Goal: Task Accomplishment & Management: Use online tool/utility

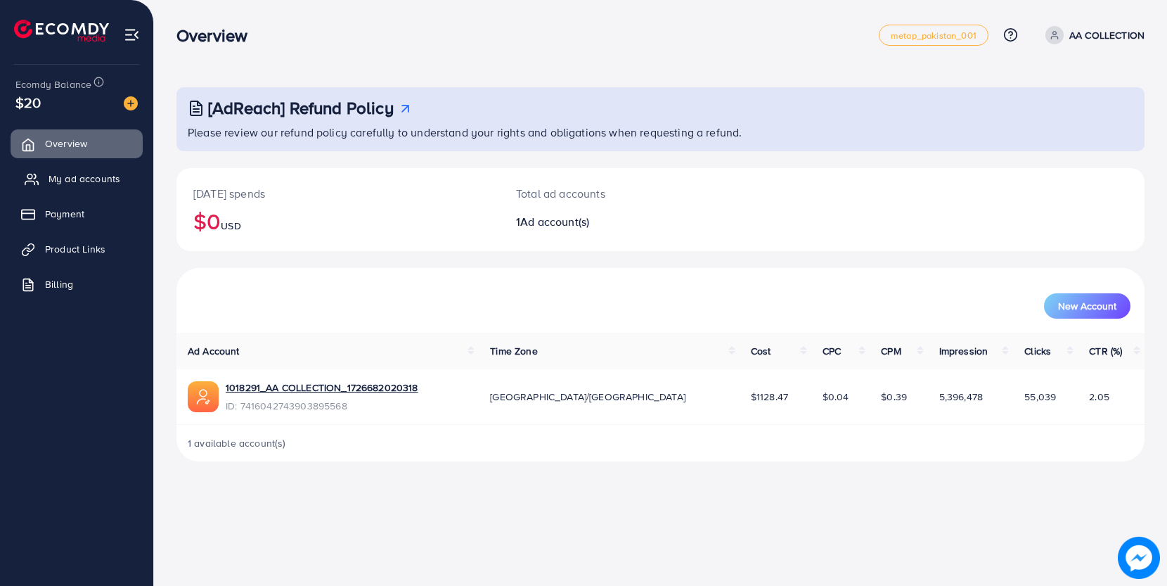
click at [47, 181] on link "My ad accounts" at bounding box center [77, 179] width 132 height 28
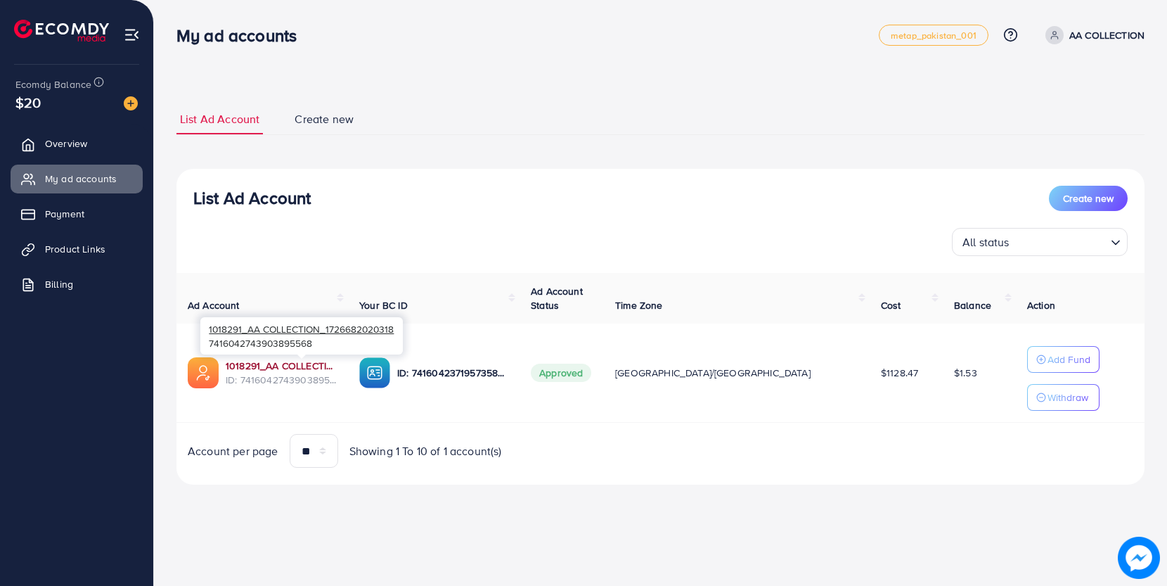
click at [304, 367] on link "1018291_AA COLLECTION_1726682020318" at bounding box center [281, 366] width 111 height 14
click at [283, 366] on link "1018291_AA COLLECTION_1726682020318" at bounding box center [281, 366] width 111 height 14
click at [93, 248] on span "Product Links" at bounding box center [79, 249] width 60 height 14
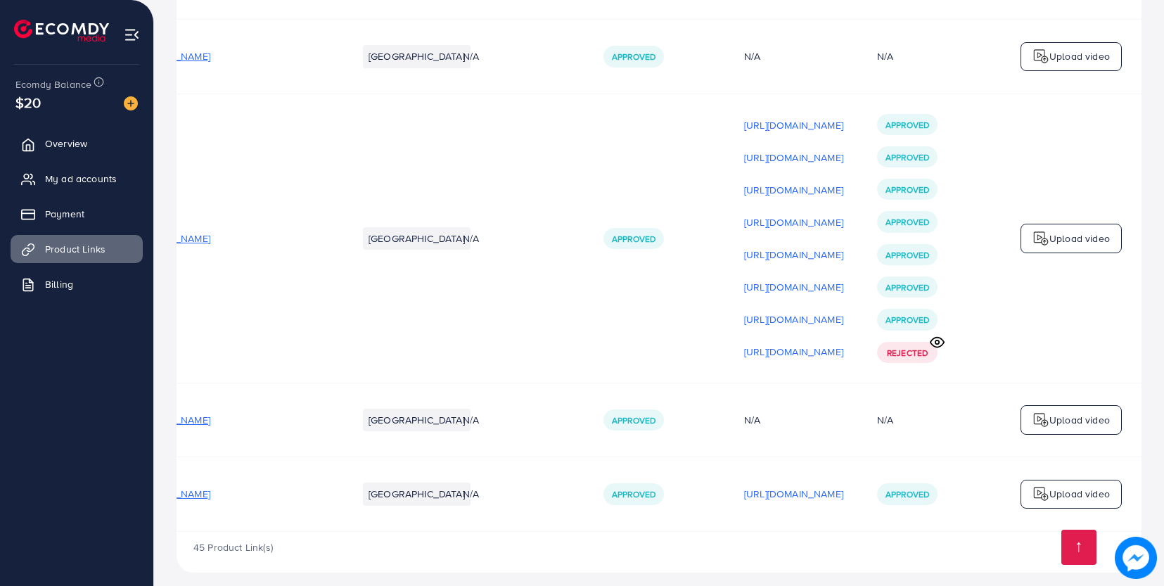
scroll to position [0, 149]
click at [744, 485] on p "[URL][DOMAIN_NAME]" at bounding box center [793, 493] width 99 height 17
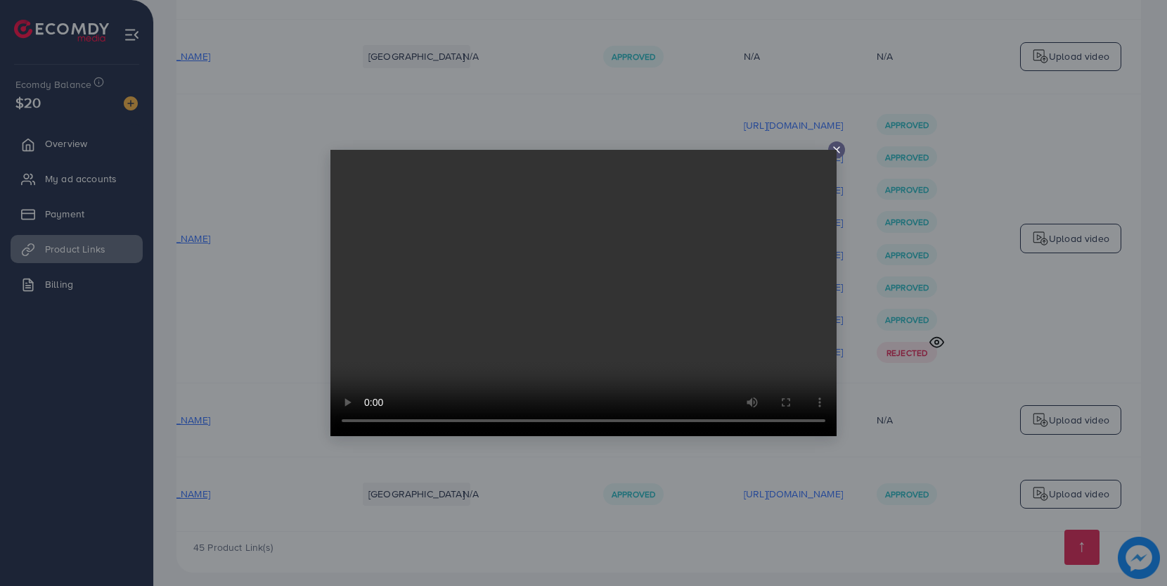
click at [835, 150] on video at bounding box center [584, 293] width 506 height 286
click at [836, 150] on video at bounding box center [584, 293] width 506 height 286
click at [837, 153] on icon at bounding box center [836, 149] width 11 height 11
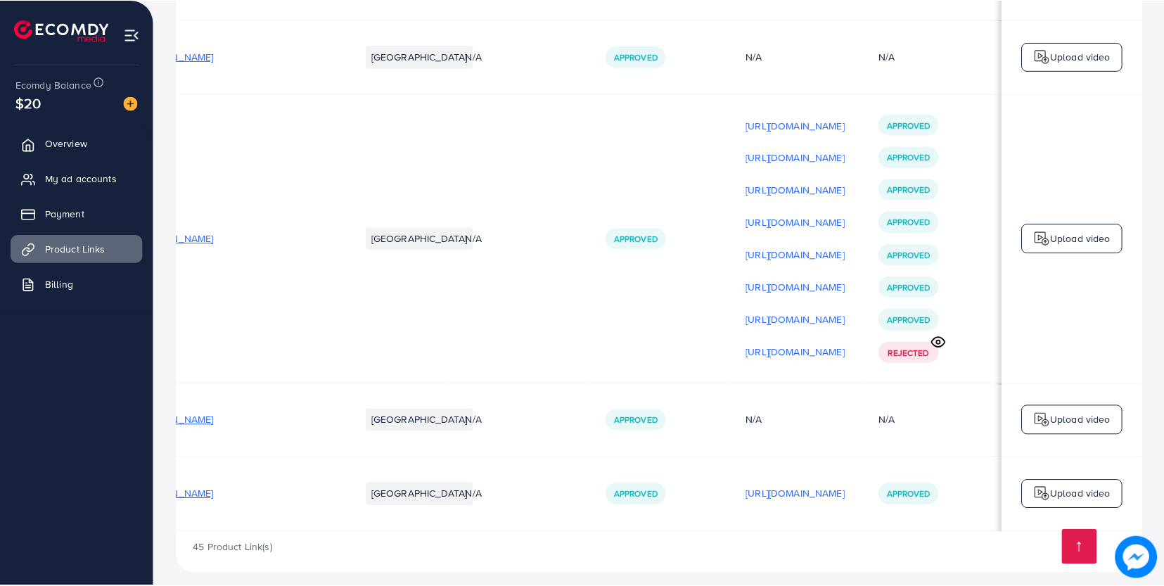
scroll to position [0, 146]
click at [1059, 485] on p "Upload video" at bounding box center [1079, 493] width 60 height 17
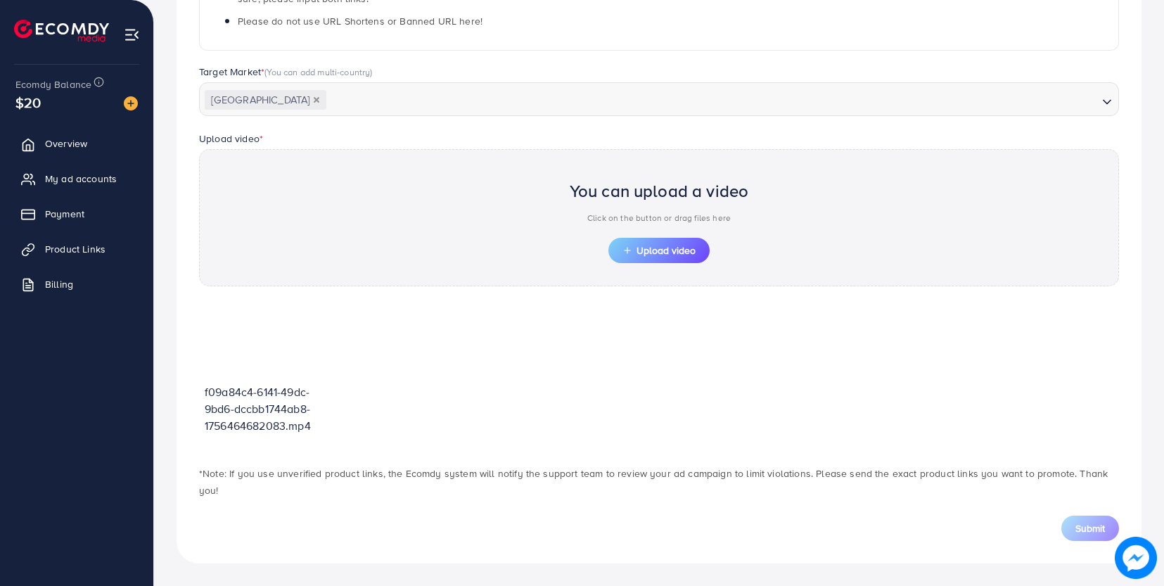
scroll to position [323, 0]
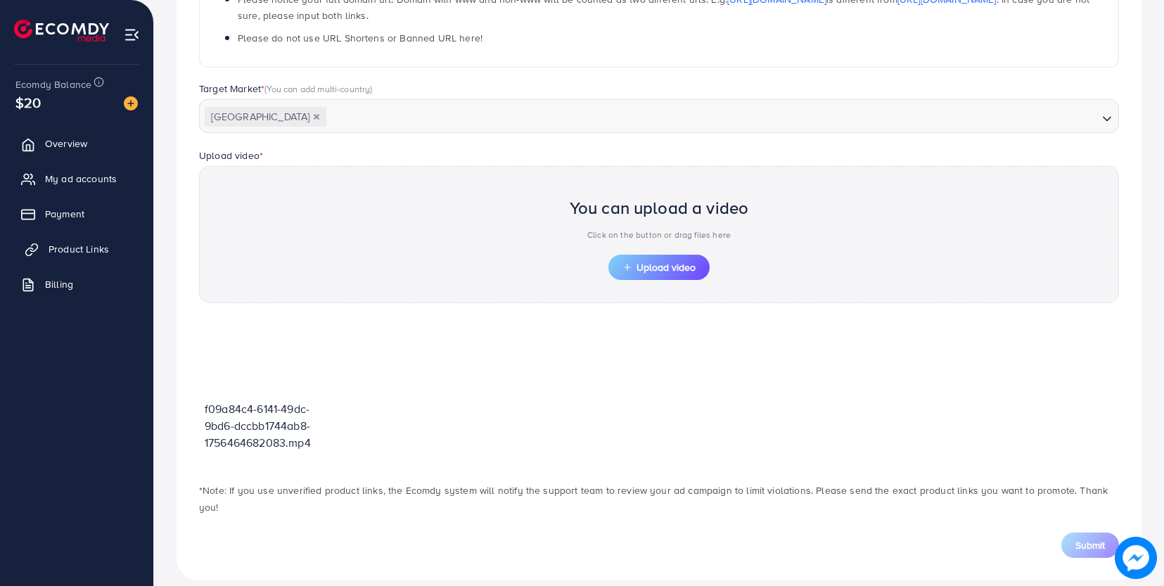
click at [71, 243] on span "Product Links" at bounding box center [79, 249] width 60 height 14
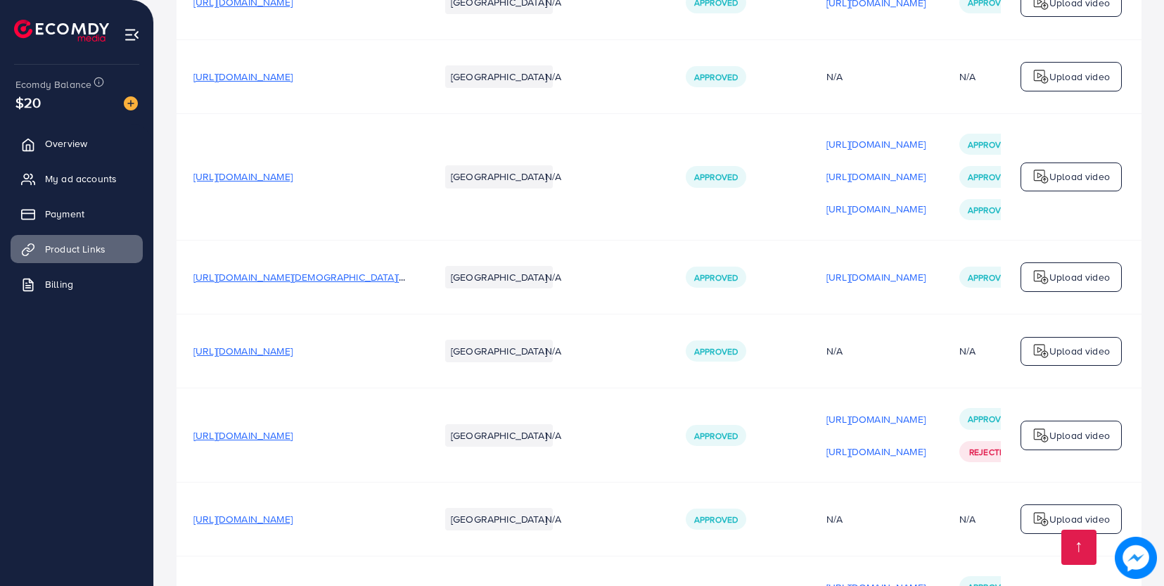
scroll to position [4320, 0]
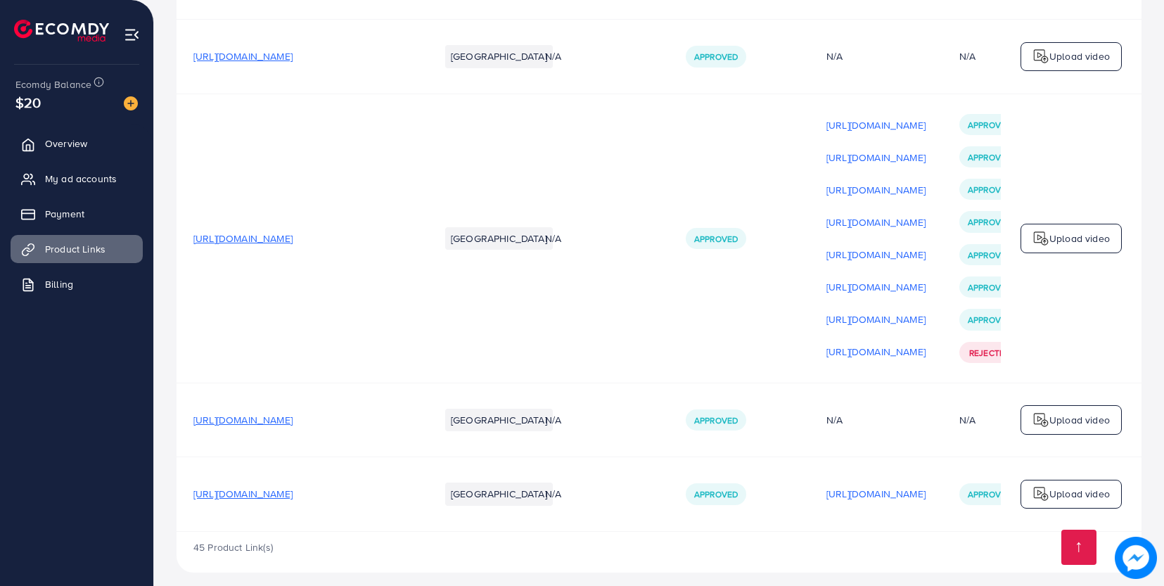
click at [271, 487] on span "[URL][DOMAIN_NAME]" at bounding box center [242, 494] width 99 height 14
drag, startPoint x: 191, startPoint y: 483, endPoint x: 271, endPoint y: 493, distance: 80.8
click at [271, 493] on td "[URL][DOMAIN_NAME]" at bounding box center [300, 494] width 246 height 74
copy span "[URL][DOMAIN_NAME]"
click at [1054, 485] on p "Upload video" at bounding box center [1079, 493] width 60 height 17
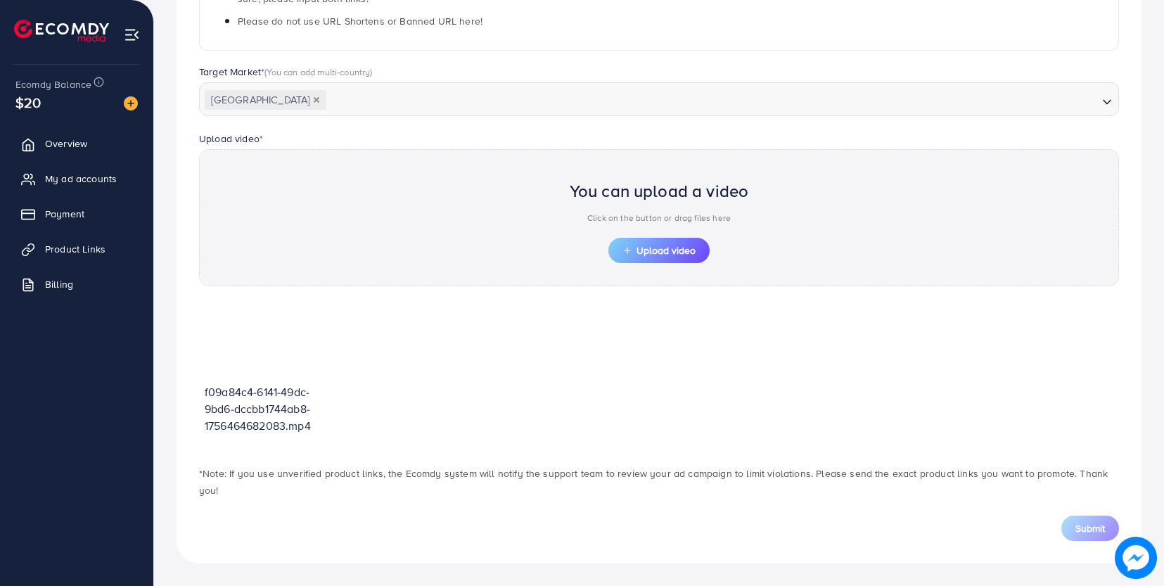
scroll to position [323, 0]
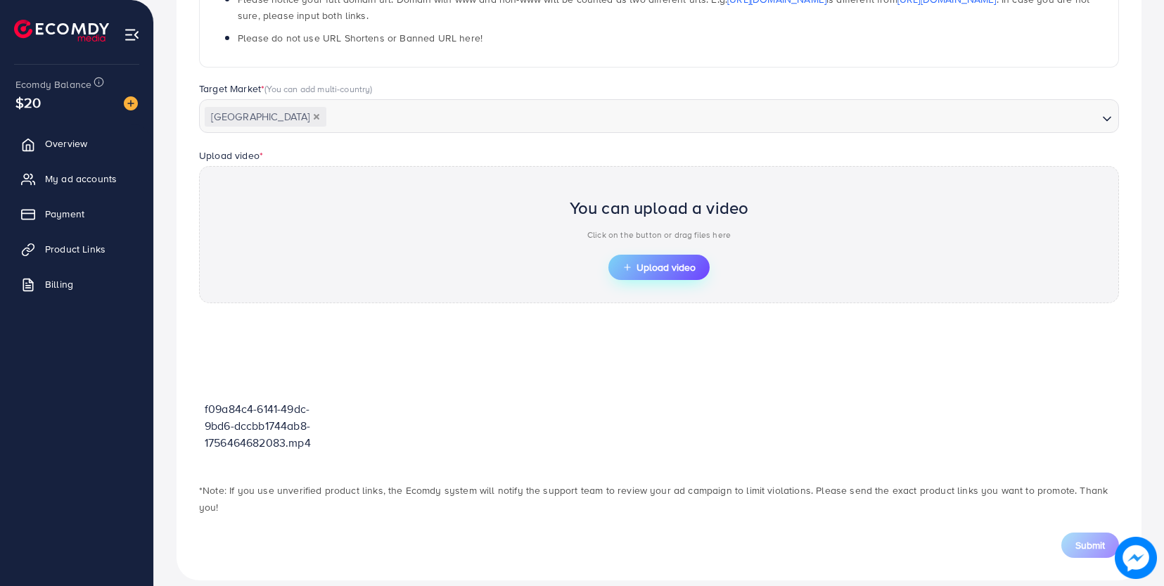
click at [677, 267] on span "Upload video" at bounding box center [658, 267] width 73 height 10
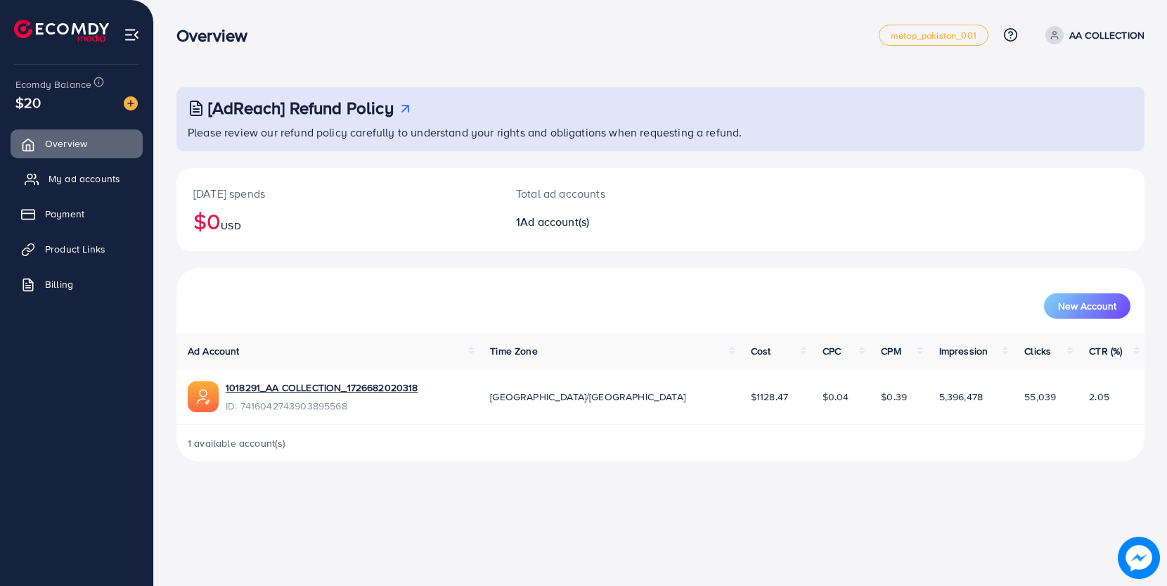
click at [97, 184] on span "My ad accounts" at bounding box center [85, 179] width 72 height 14
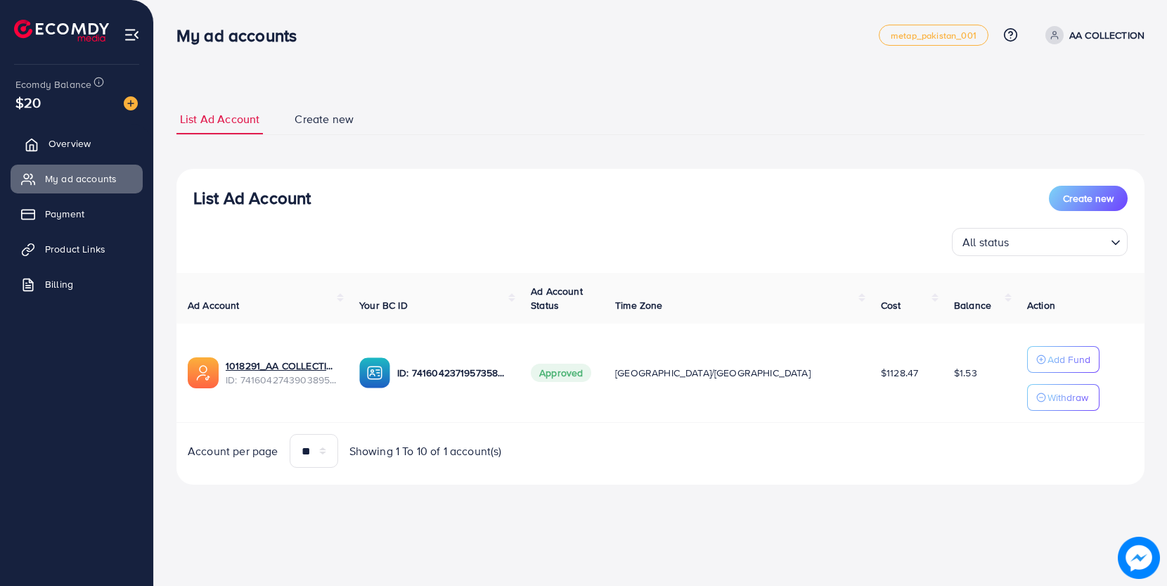
click at [81, 139] on span "Overview" at bounding box center [70, 143] width 42 height 14
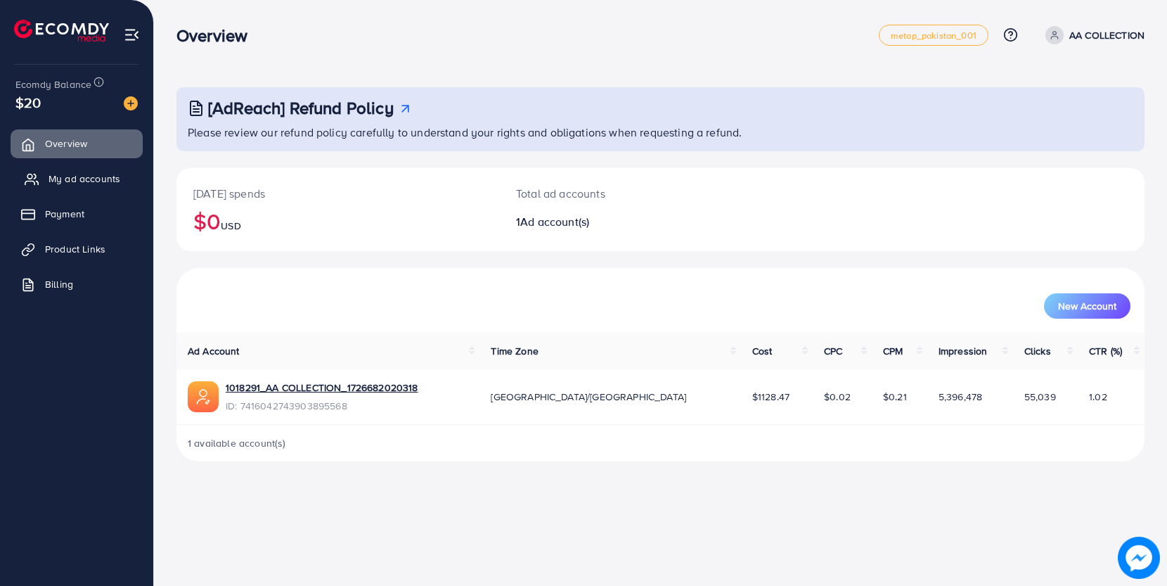
click at [85, 176] on span "My ad accounts" at bounding box center [85, 179] width 72 height 14
